Goal: Transaction & Acquisition: Register for event/course

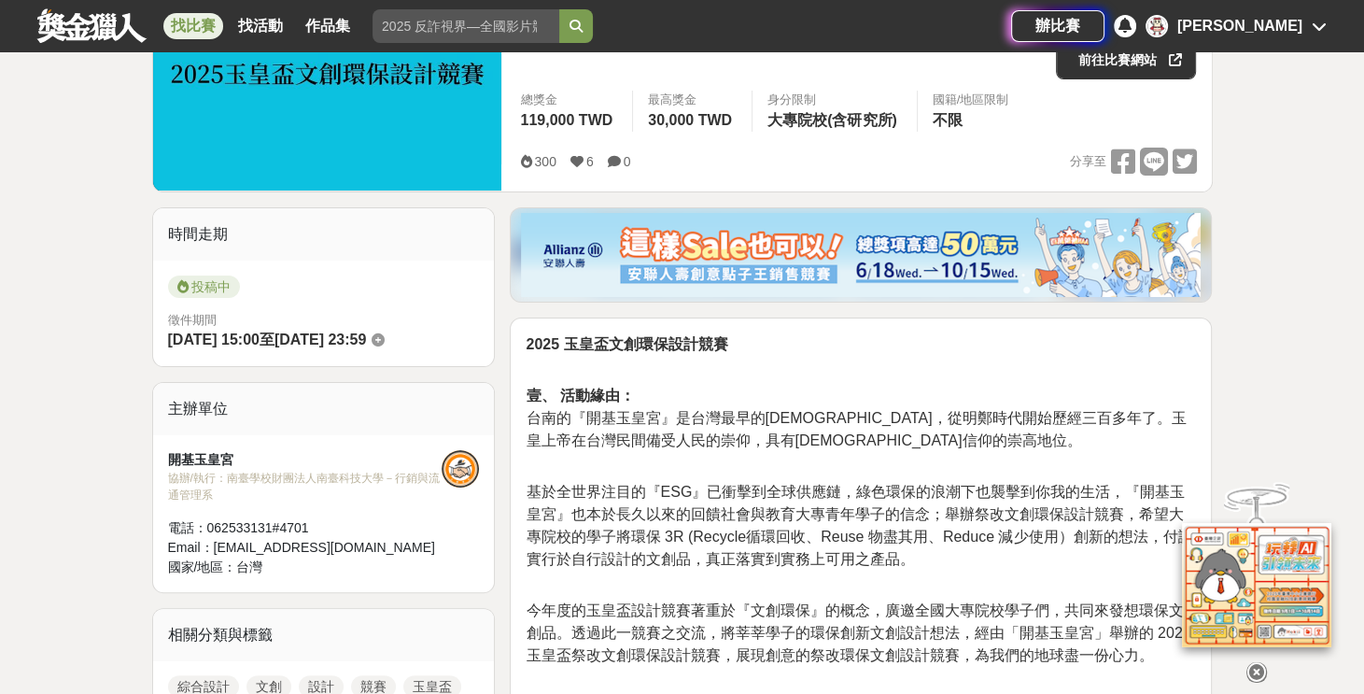
scroll to position [155, 0]
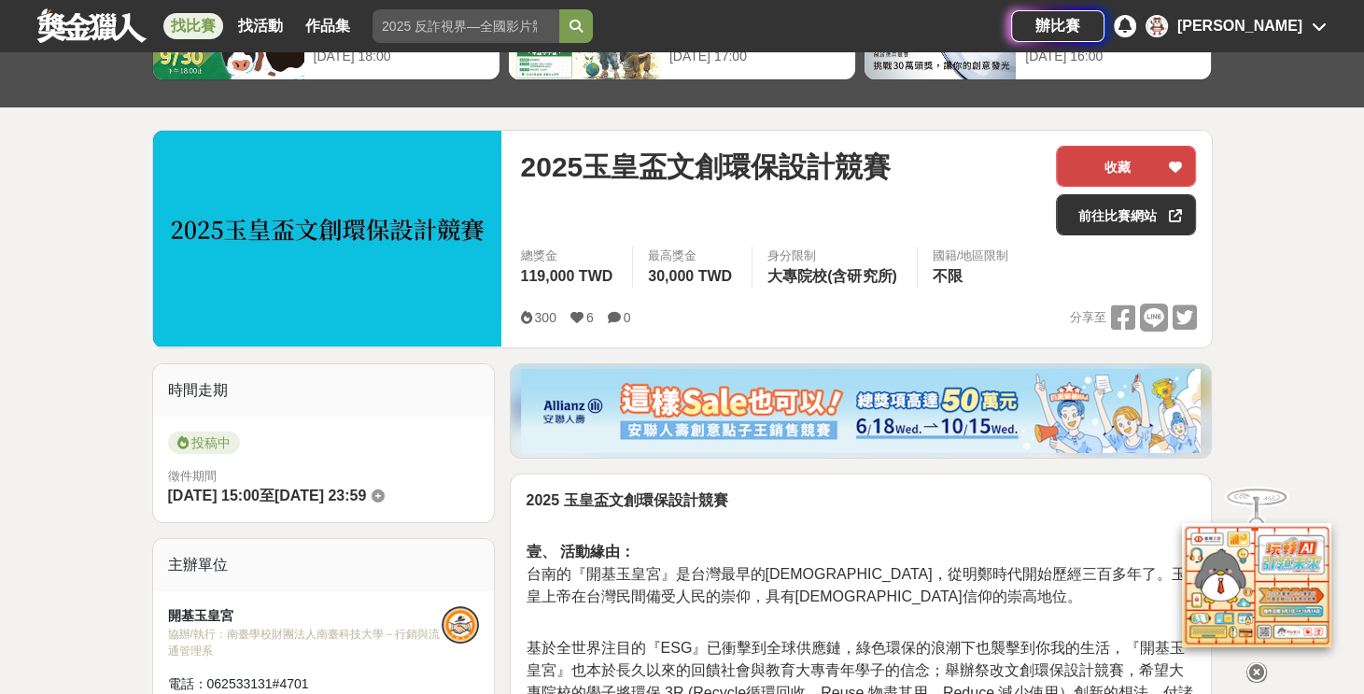
click at [1113, 171] on button "收藏" at bounding box center [1126, 166] width 140 height 41
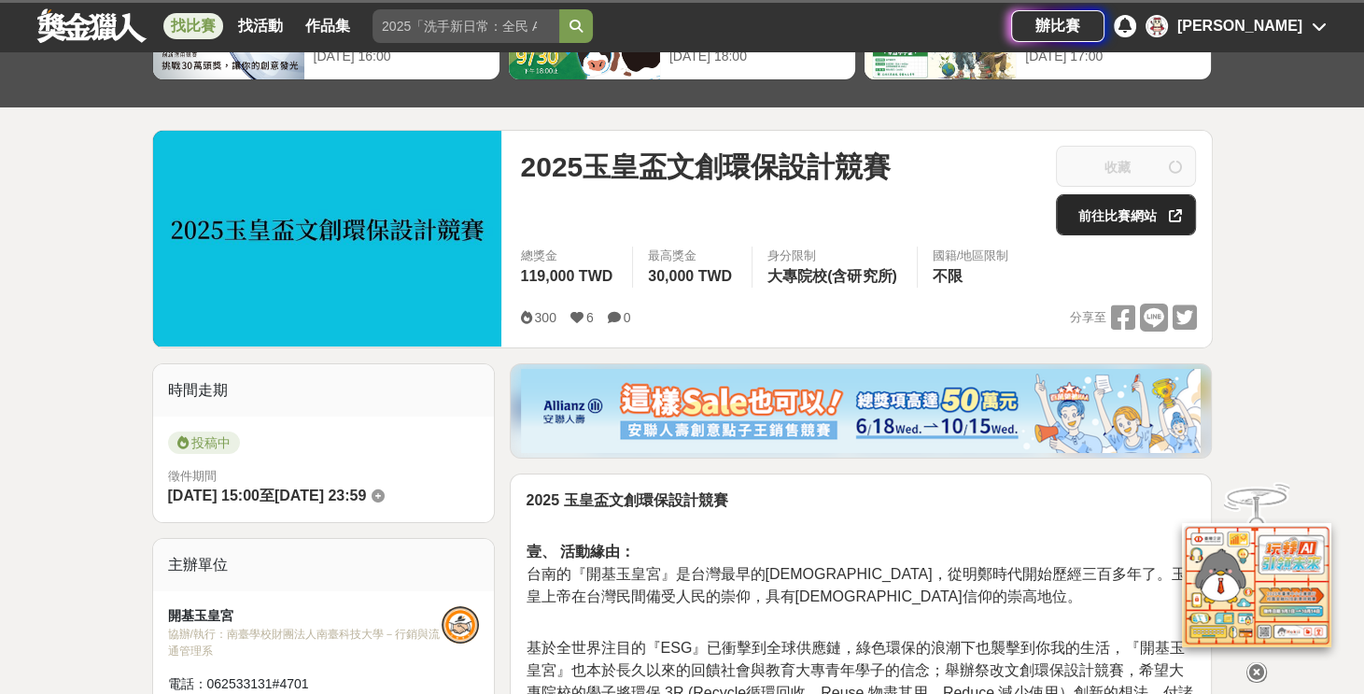
click at [1116, 212] on link "前往比賽網站" at bounding box center [1126, 214] width 140 height 41
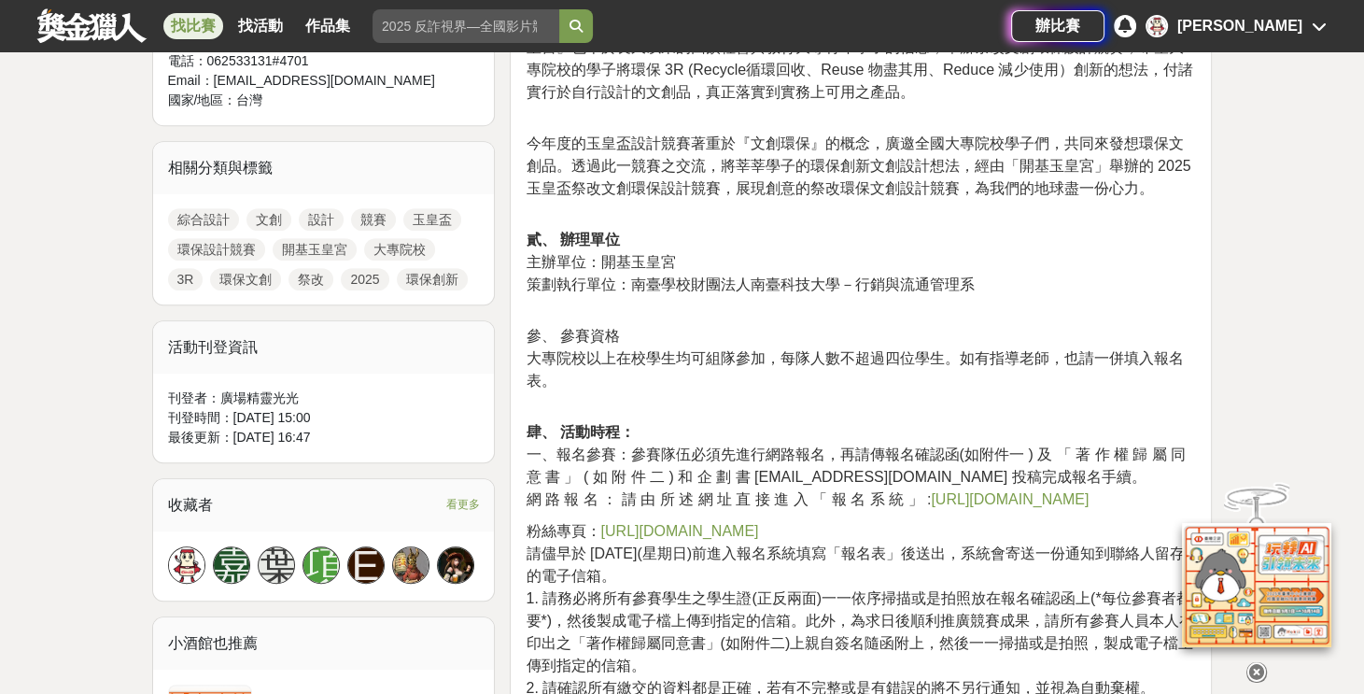
scroll to position [933, 0]
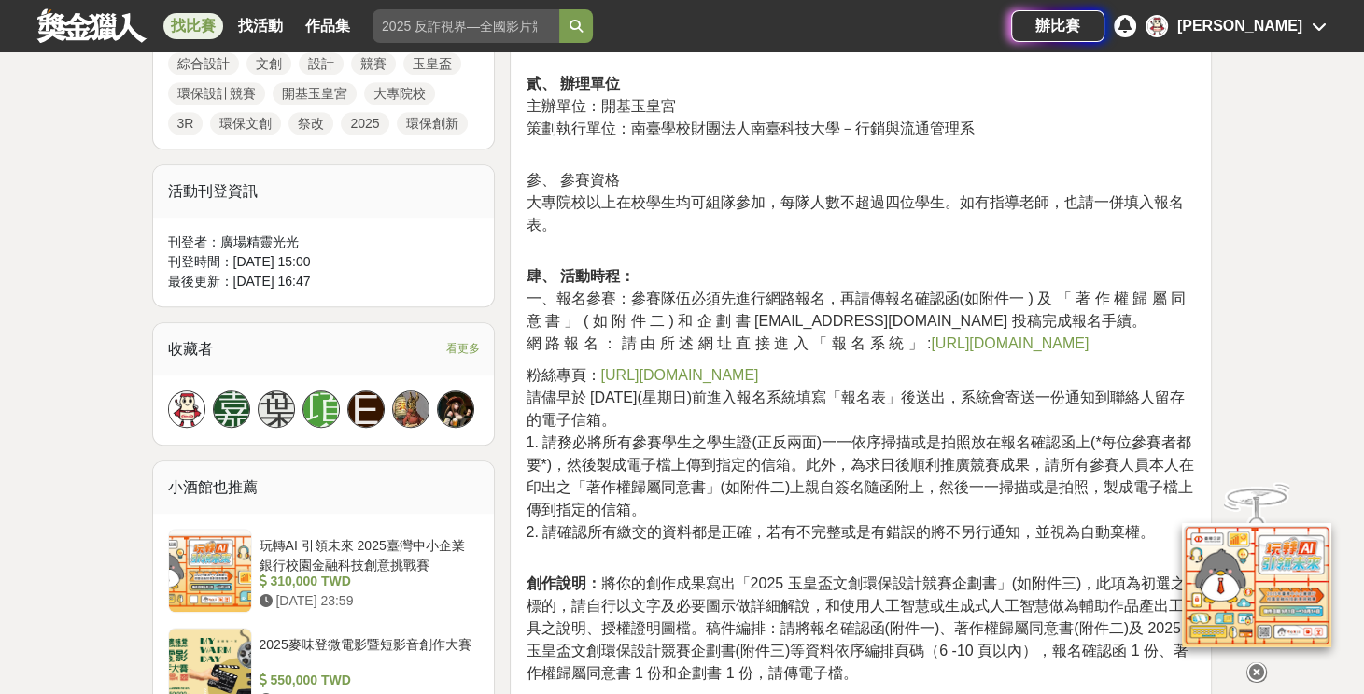
click at [758, 379] on link "https://www.facebook.com/profile.php?id=100083484425228" at bounding box center [679, 375] width 158 height 16
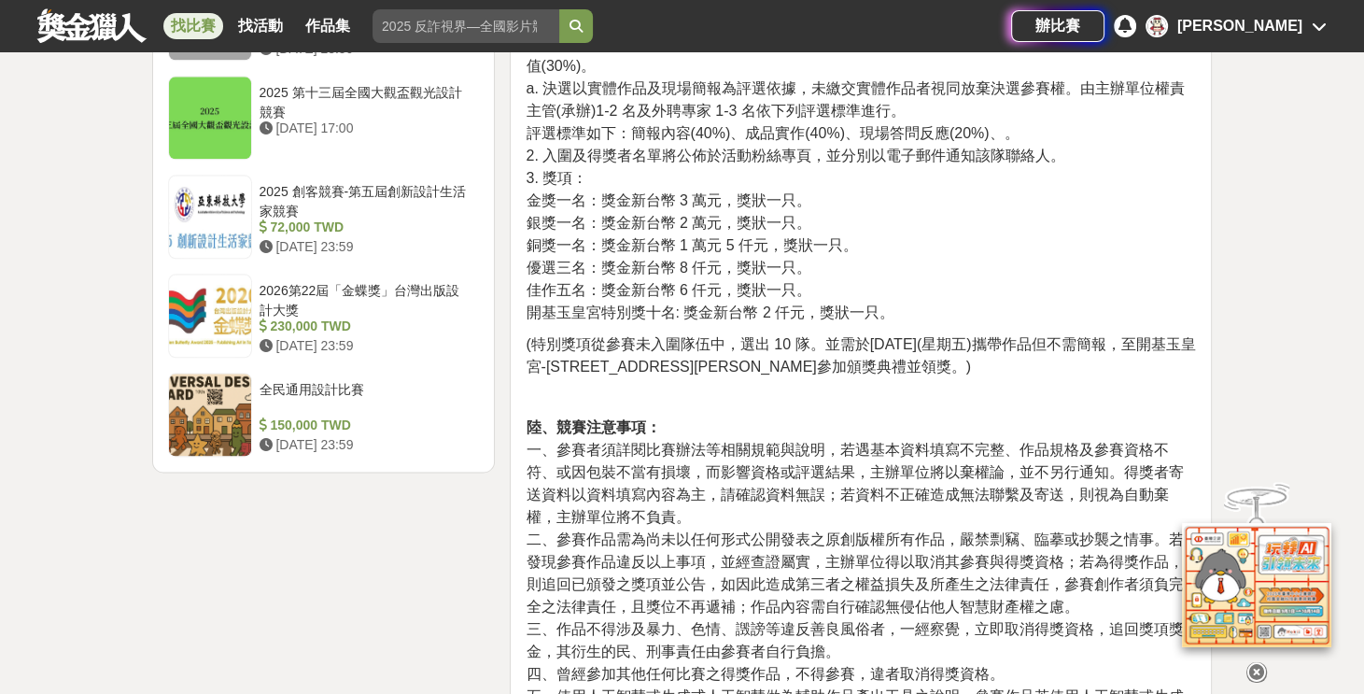
scroll to position [2489, 0]
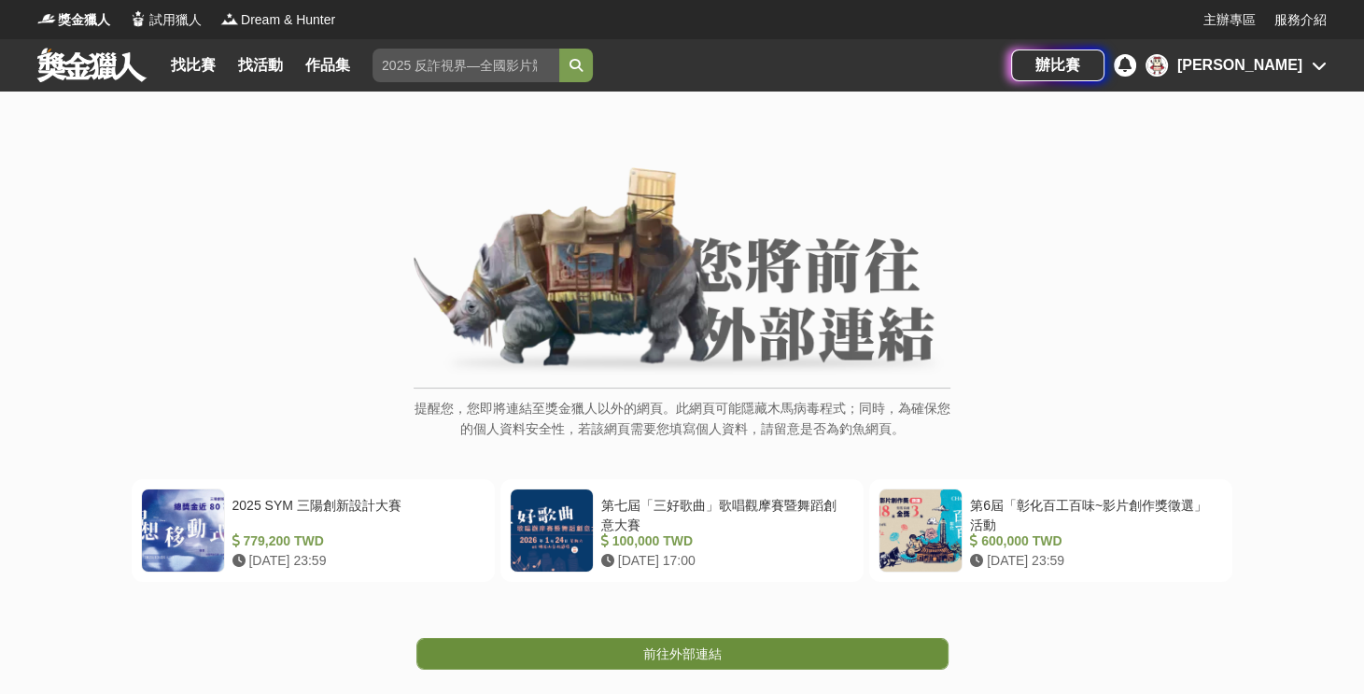
click at [684, 652] on span "前往外部連結" at bounding box center [682, 653] width 78 height 15
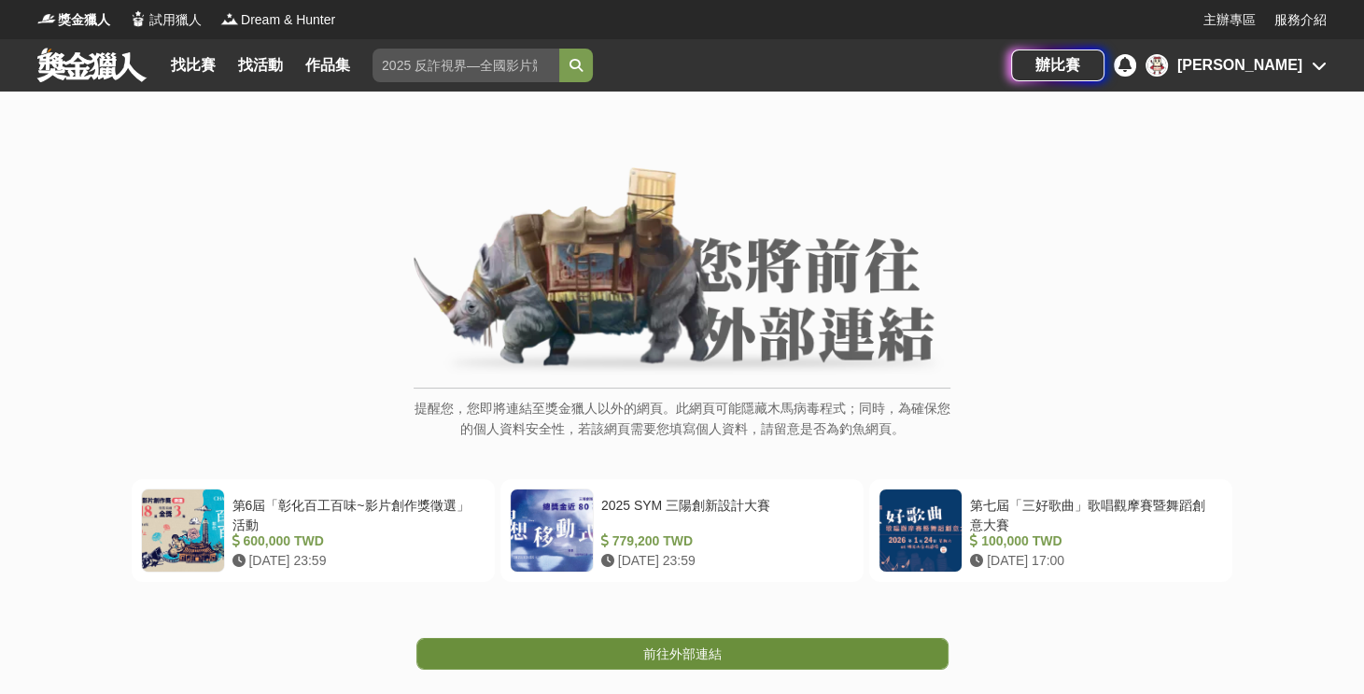
click at [680, 662] on link "前往外部連結" at bounding box center [682, 654] width 532 height 32
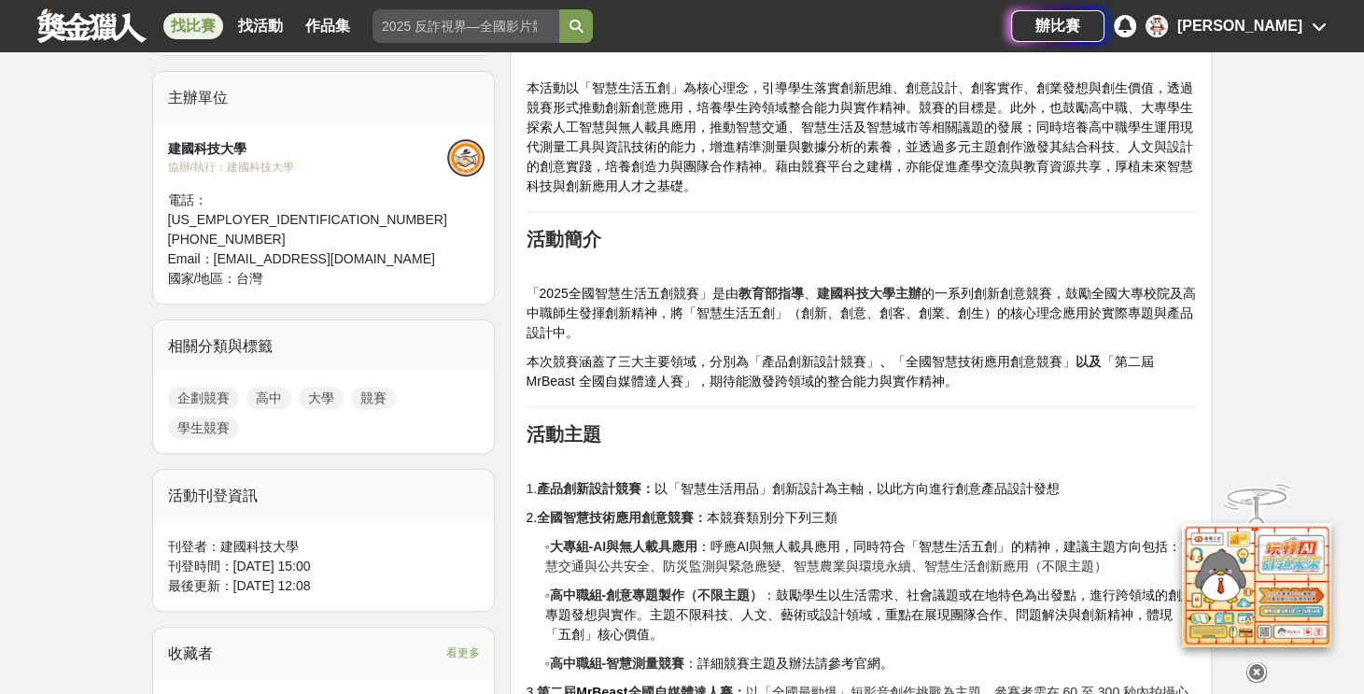
scroll to position [778, 0]
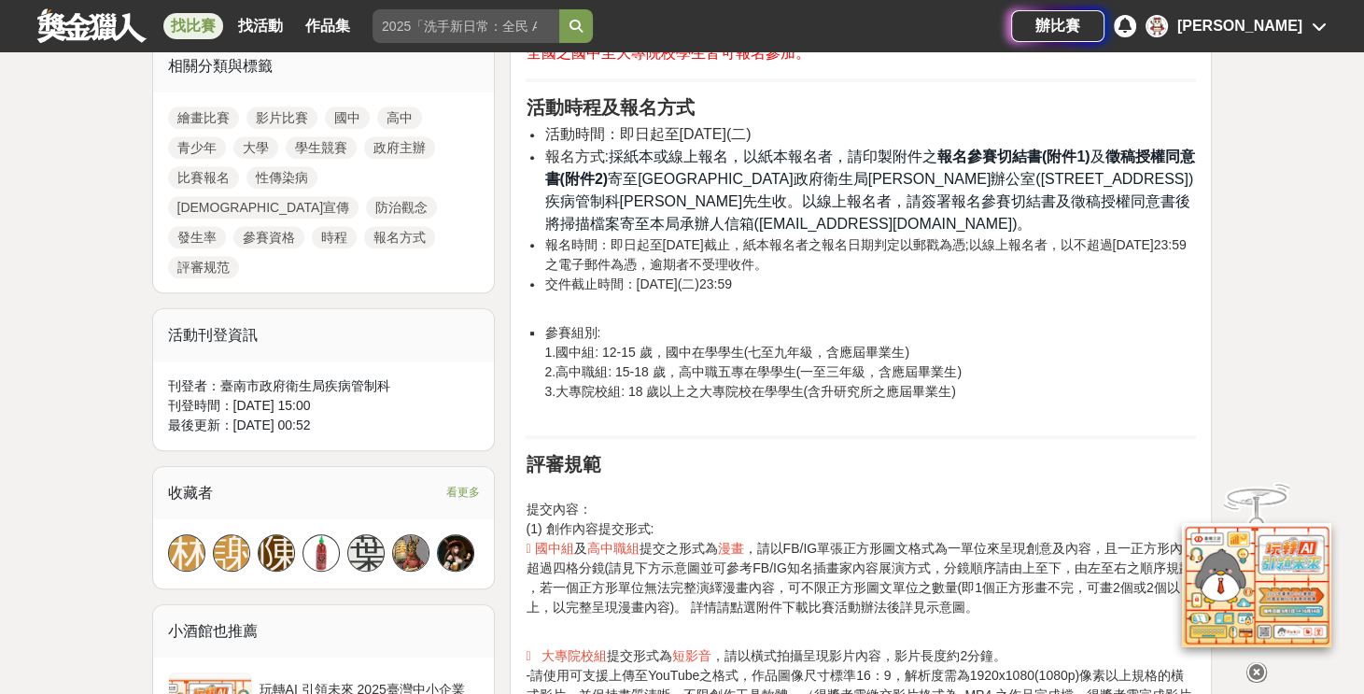
scroll to position [1088, 0]
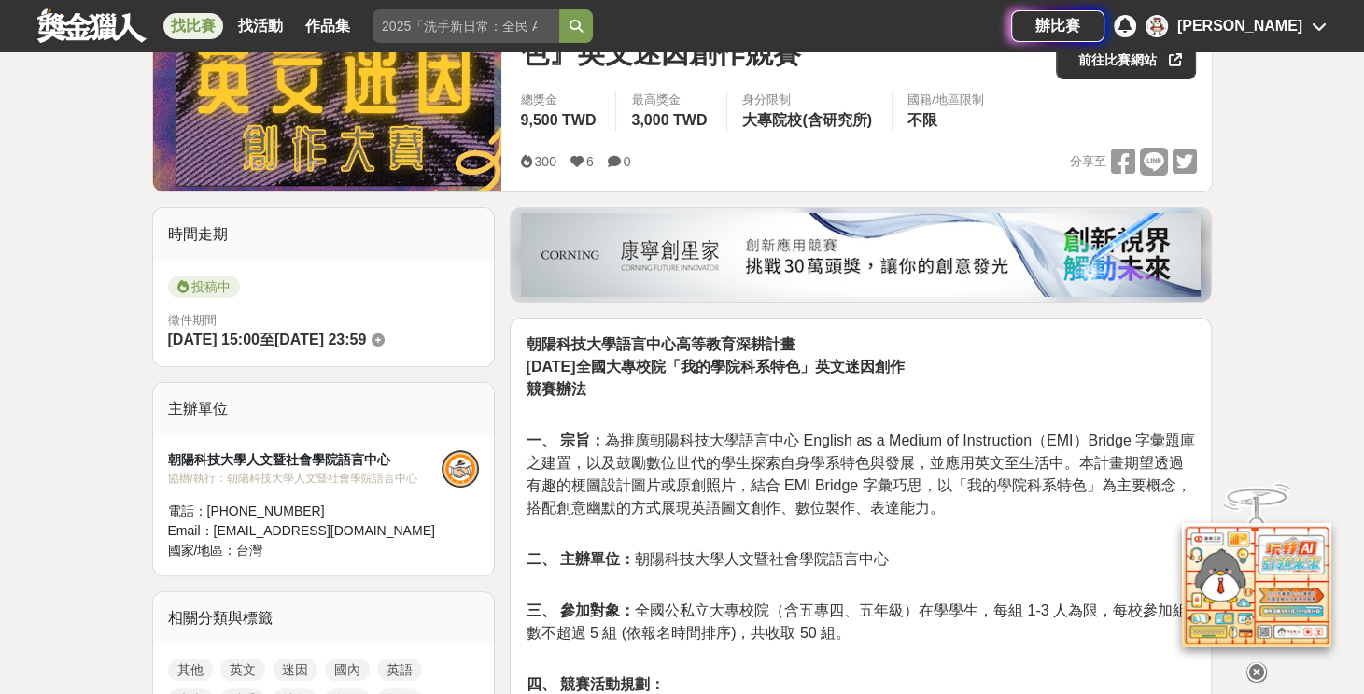
scroll to position [155, 0]
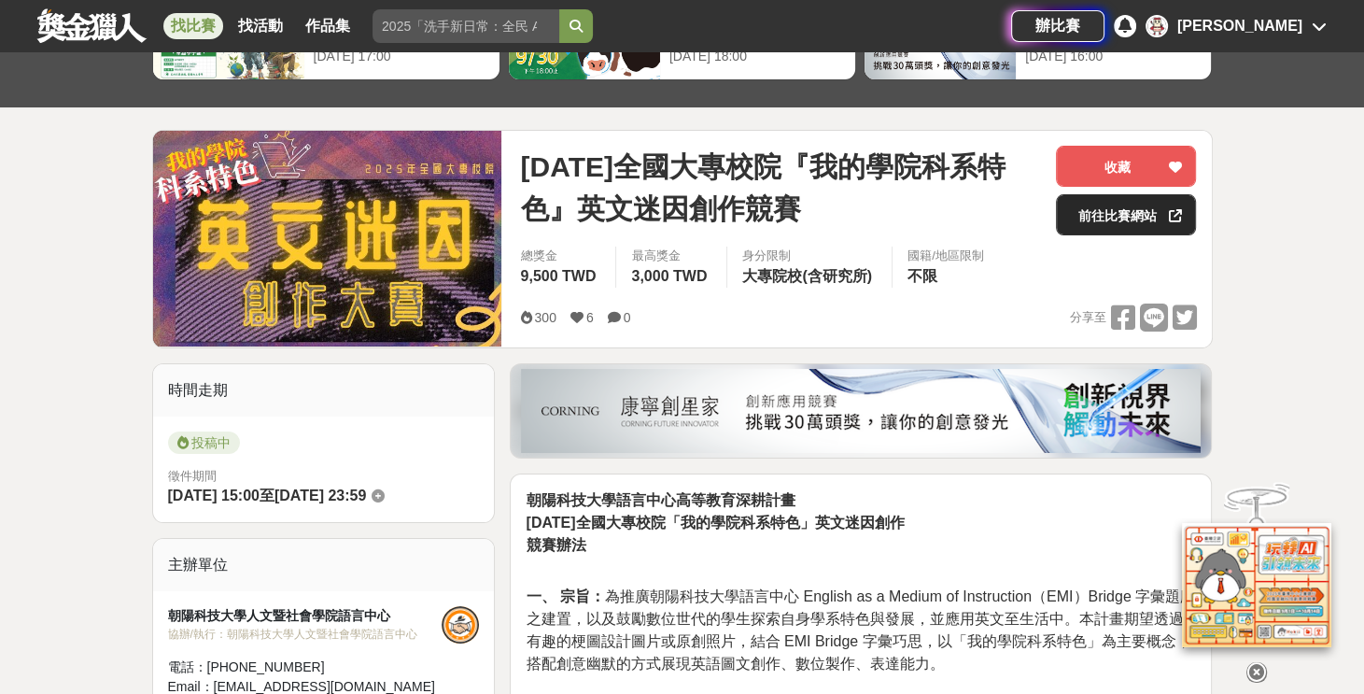
click at [1131, 216] on link "前往比賽網站" at bounding box center [1126, 214] width 140 height 41
click at [1102, 161] on button "收藏" at bounding box center [1126, 166] width 140 height 41
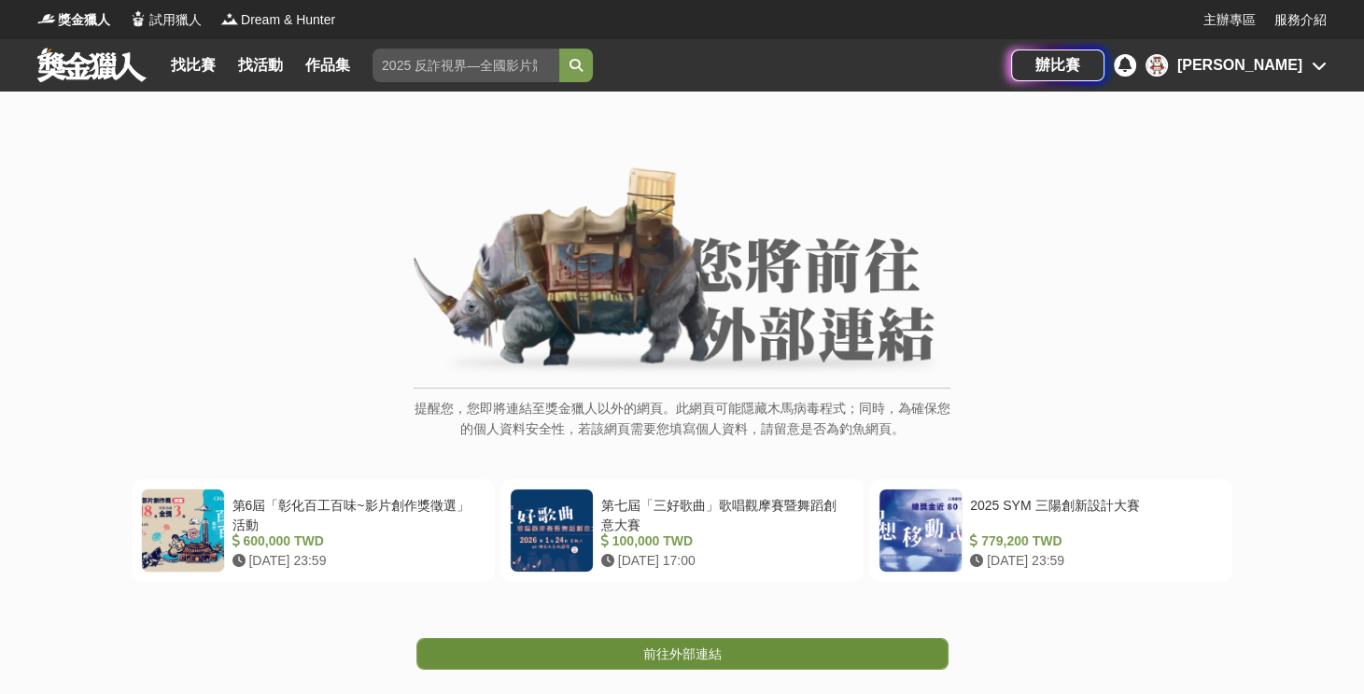
click at [671, 639] on link "前往外部連結" at bounding box center [682, 654] width 532 height 32
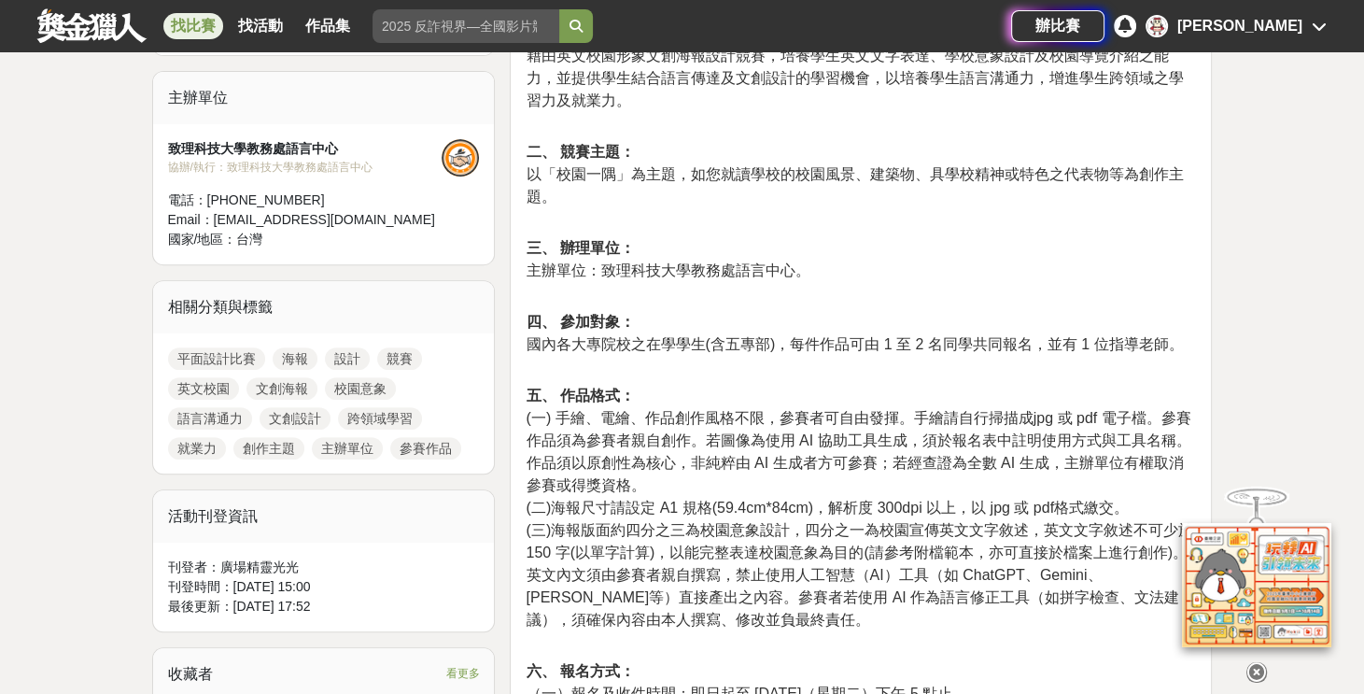
scroll to position [778, 0]
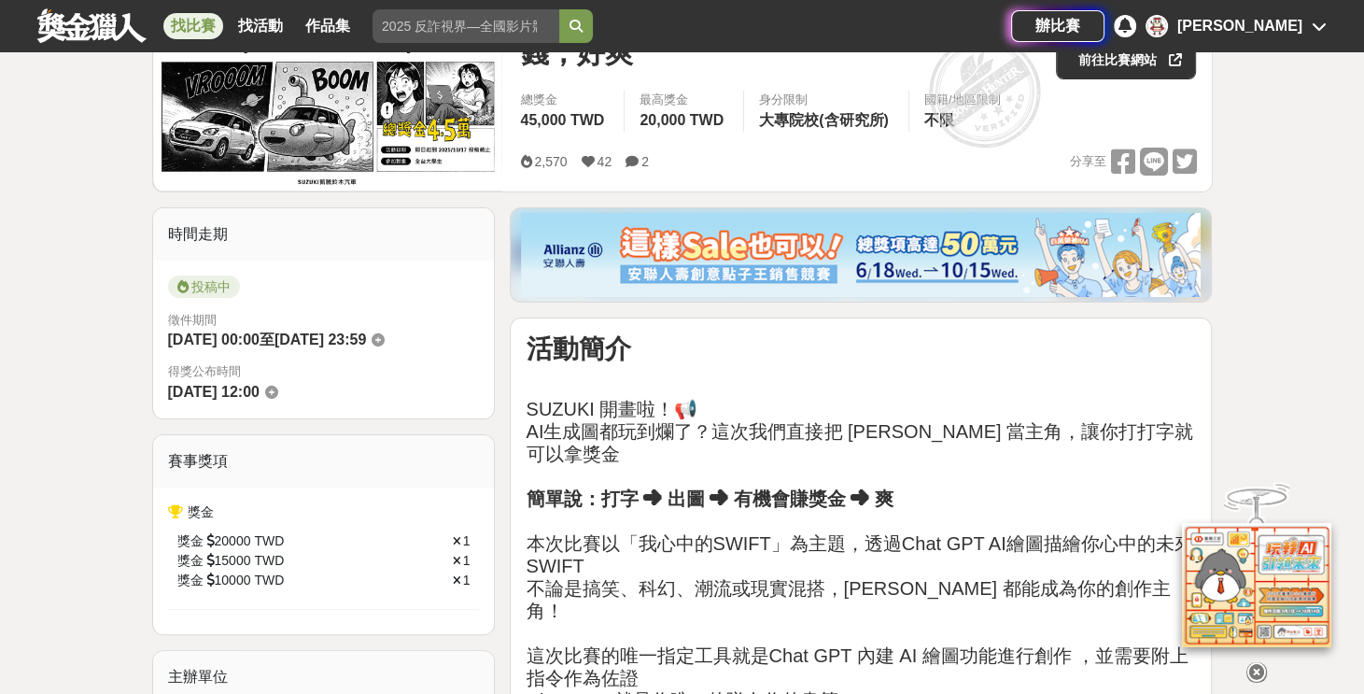
scroll to position [155, 0]
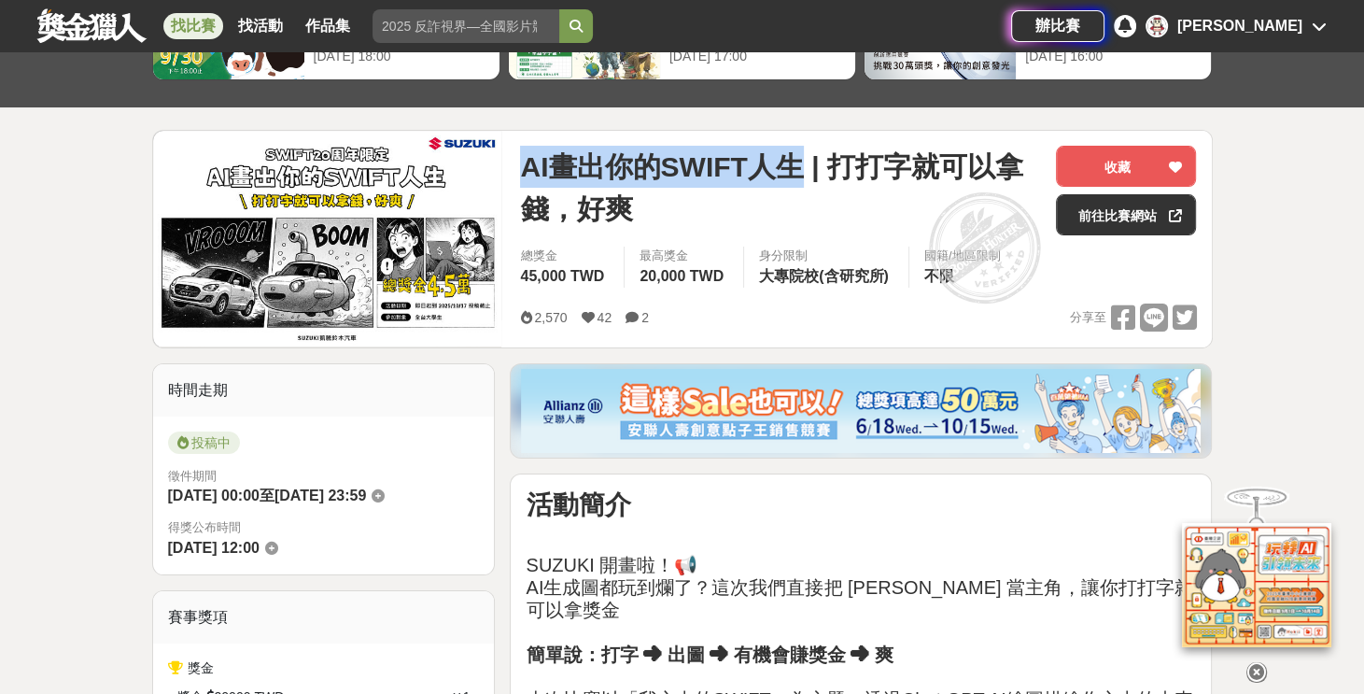
drag, startPoint x: 522, startPoint y: 170, endPoint x: 799, endPoint y: 166, distance: 277.3
click at [799, 166] on span "AI畫出你的SWIFT人生 | 打打字就可以拿錢，好爽" at bounding box center [780, 188] width 521 height 84
copy span "AI畫出你的SWIFT人生"
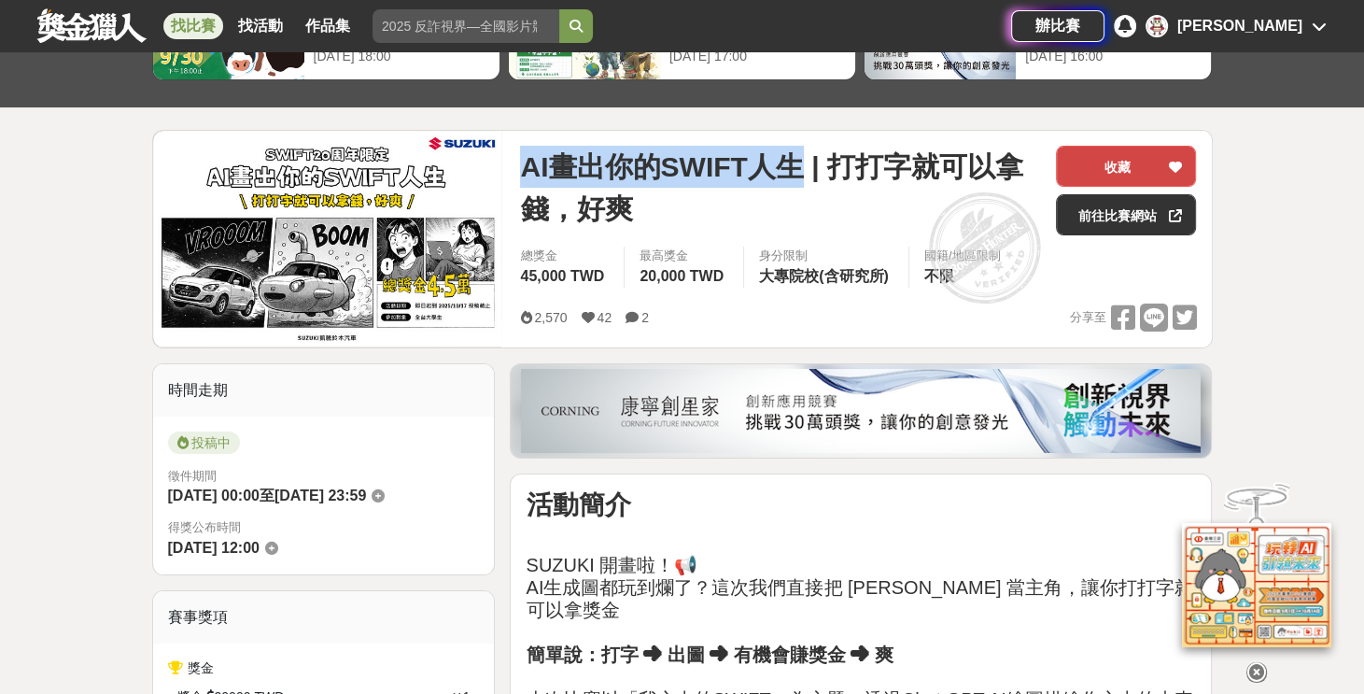
click at [1146, 171] on button "收藏" at bounding box center [1126, 166] width 140 height 41
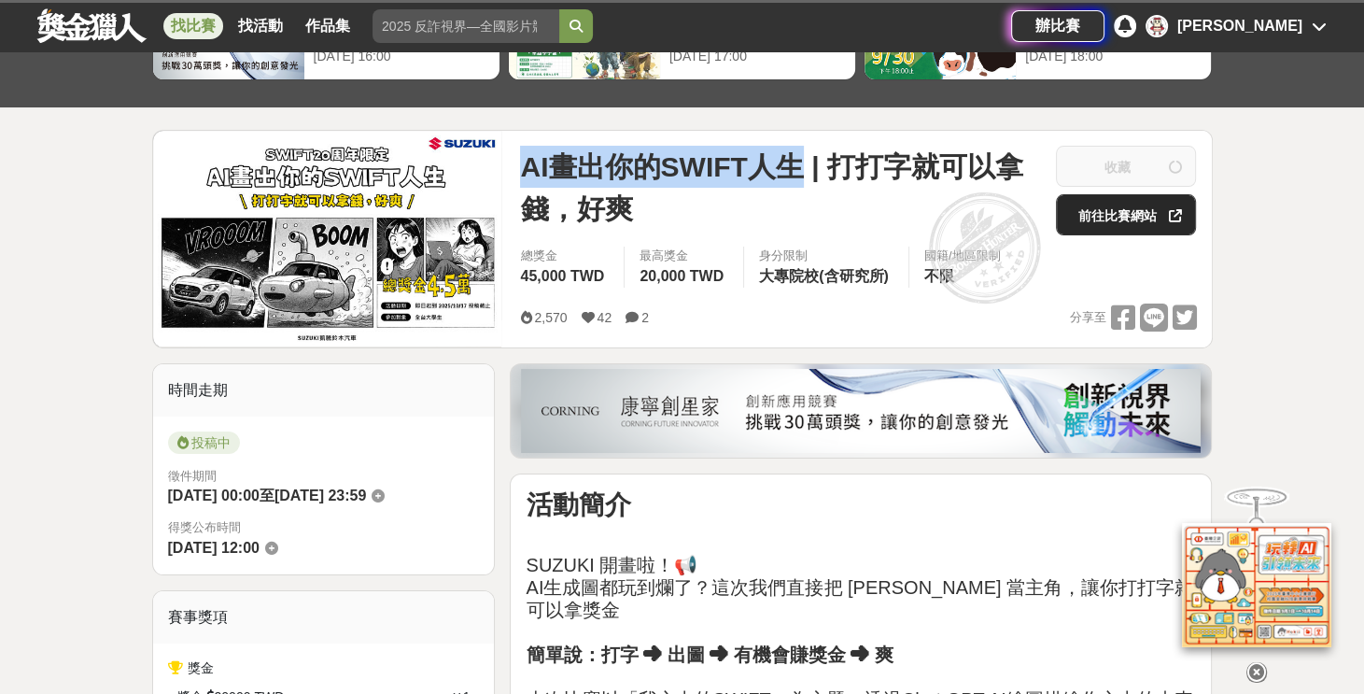
click at [1146, 211] on link "前往比賽網站" at bounding box center [1126, 214] width 140 height 41
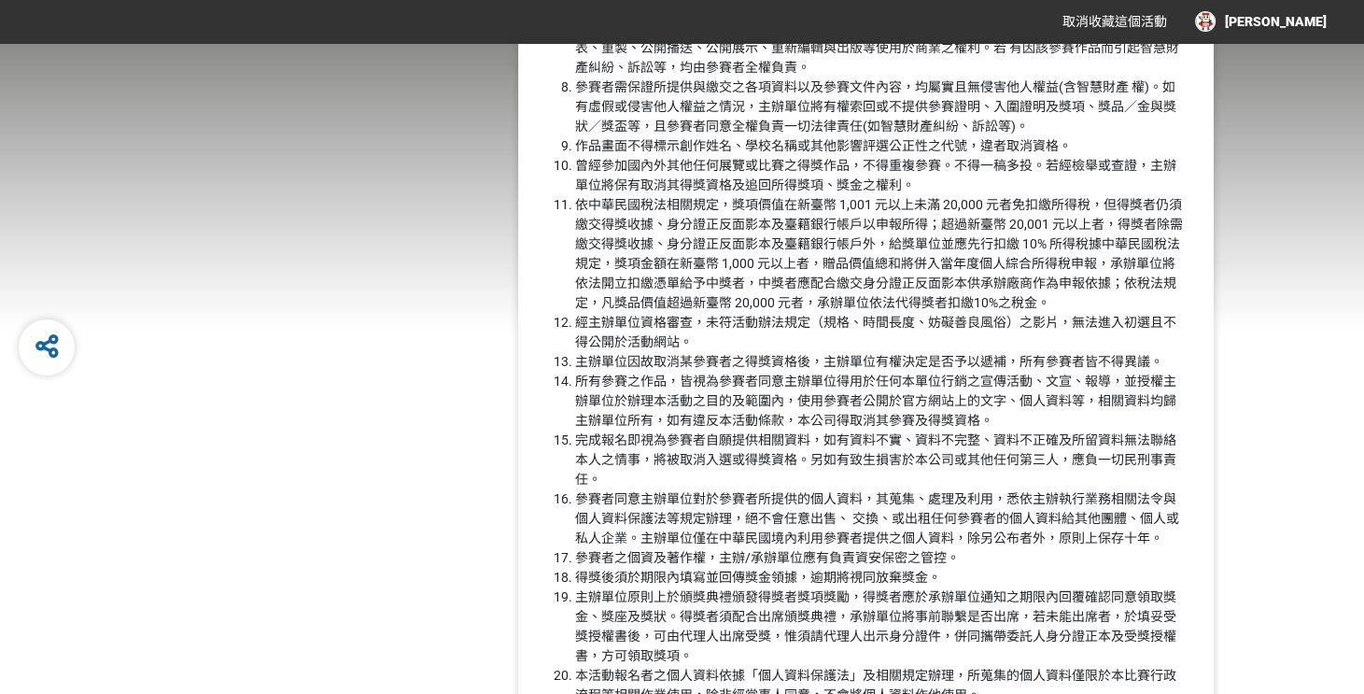
scroll to position [2632, 0]
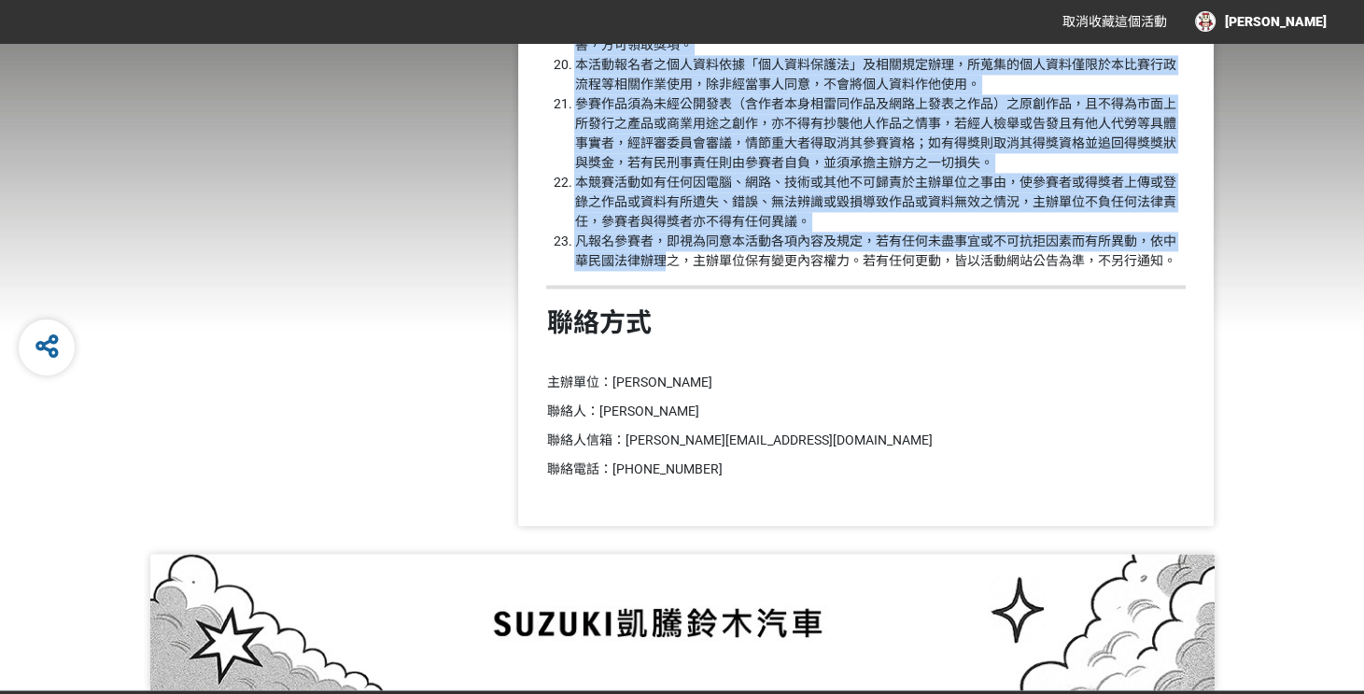
drag, startPoint x: 663, startPoint y: 237, endPoint x: 667, endPoint y: 251, distance: 14.5
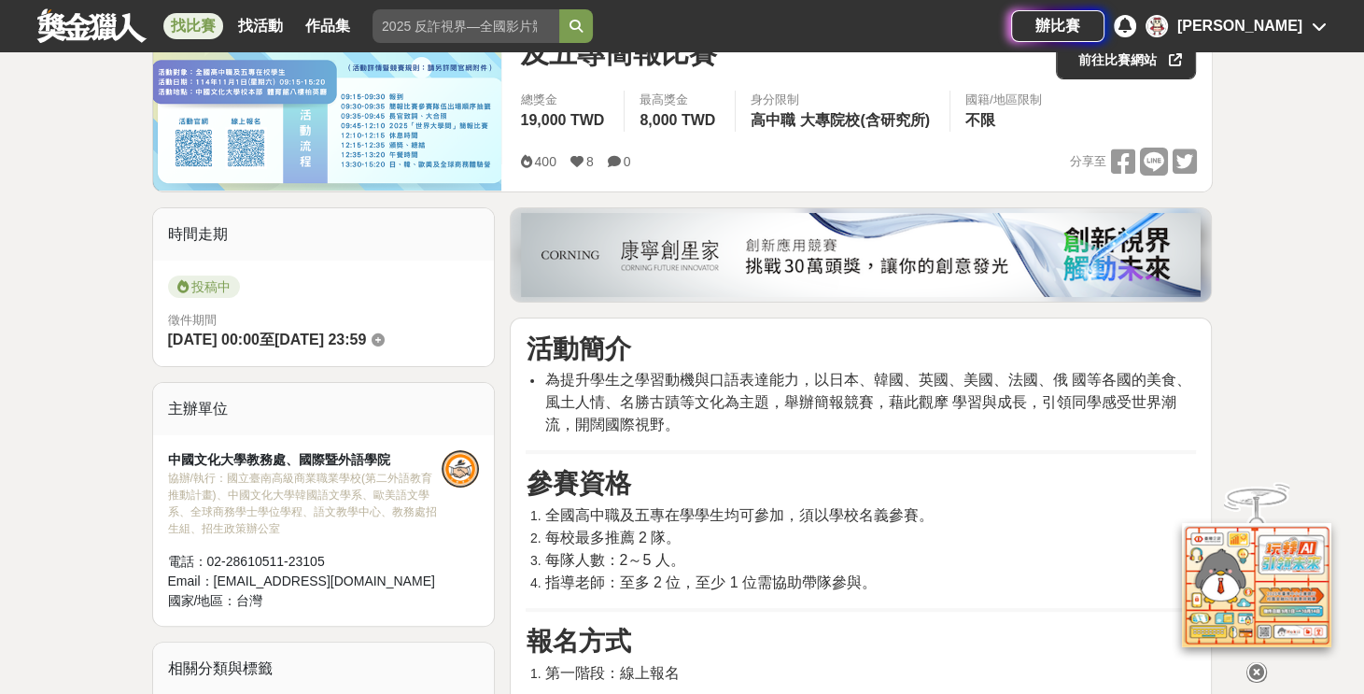
scroll to position [778, 0]
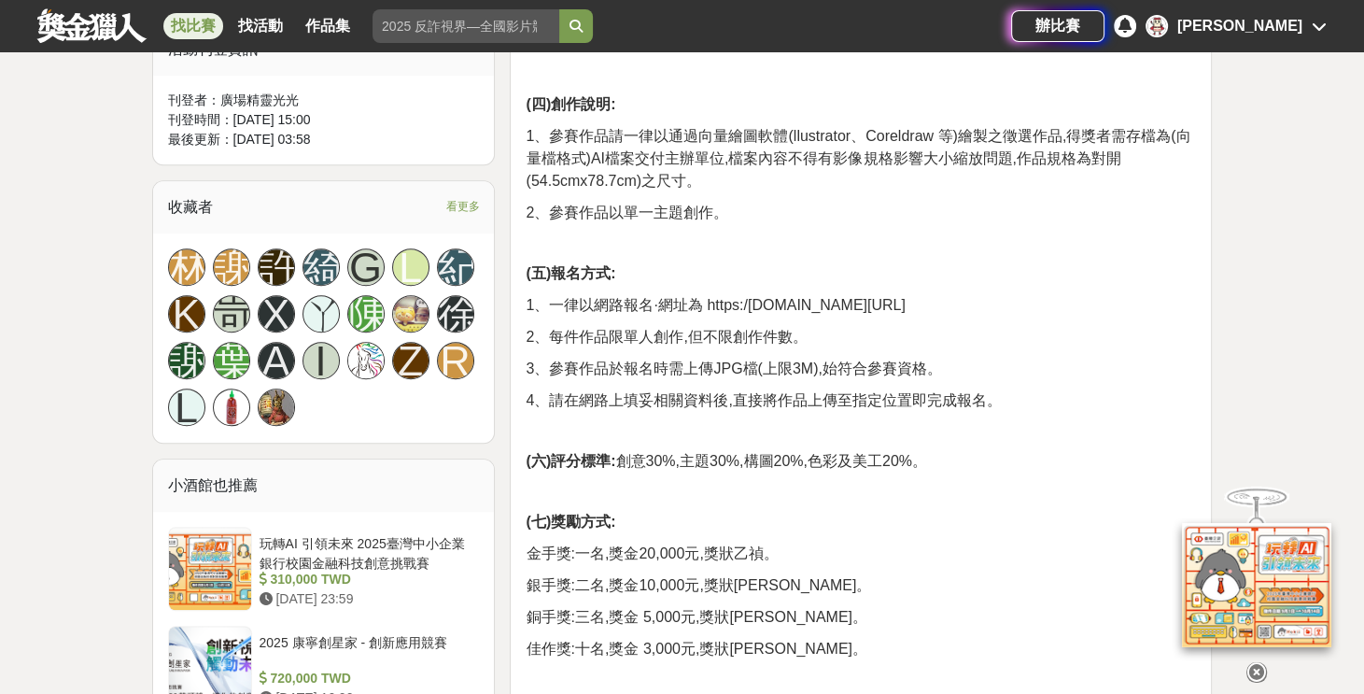
scroll to position [933, 0]
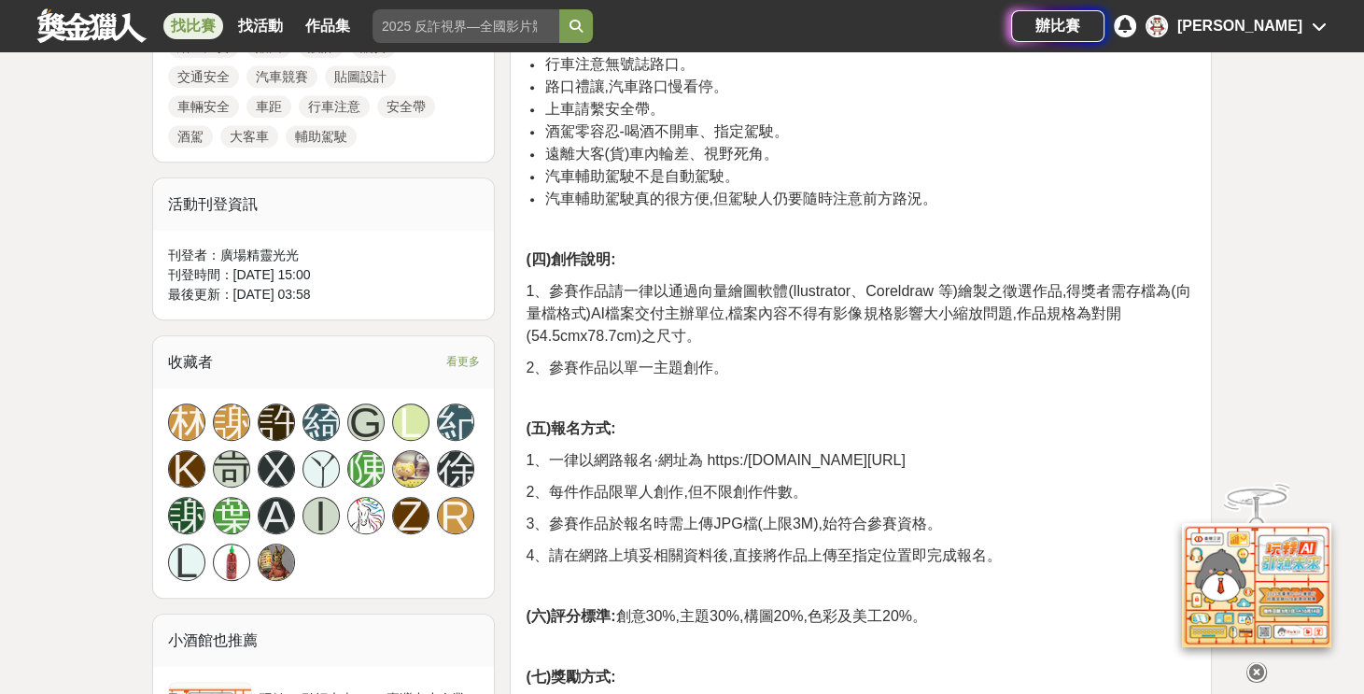
drag, startPoint x: 717, startPoint y: 456, endPoint x: 993, endPoint y: 455, distance: 276.3
click at [993, 455] on p "1、一律以網路報名·網址為 https:/[DOMAIN_NAME][URL]" at bounding box center [861, 460] width 670 height 22
